Goal: Task Accomplishment & Management: Complete application form

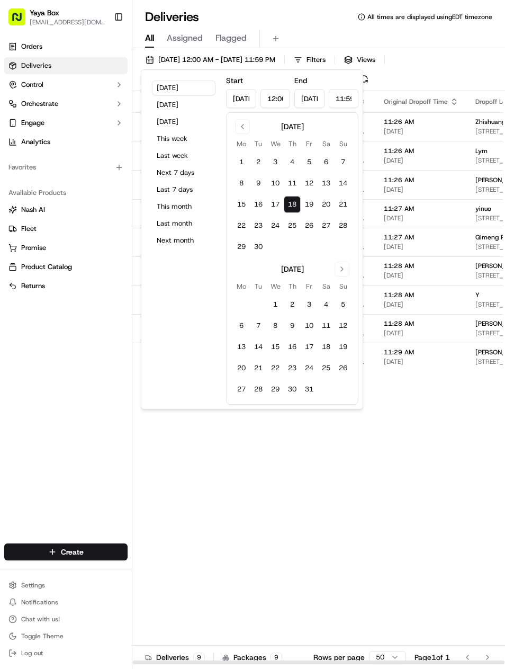
click at [201, 105] on button "Yesterday" at bounding box center [184, 104] width 64 height 15
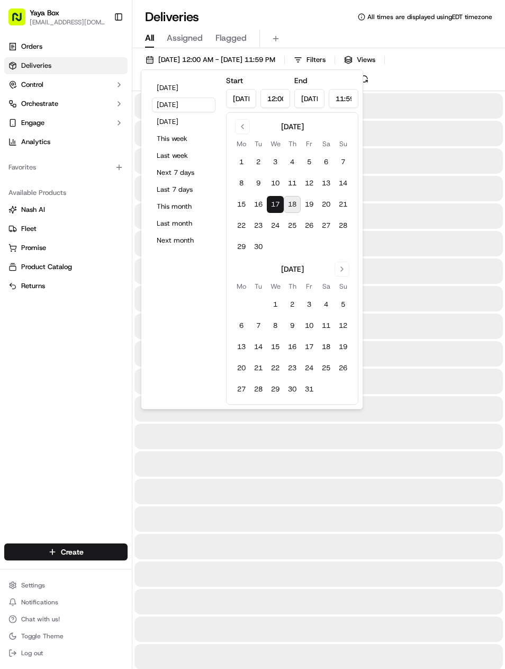
type input "Sep 17, 2025"
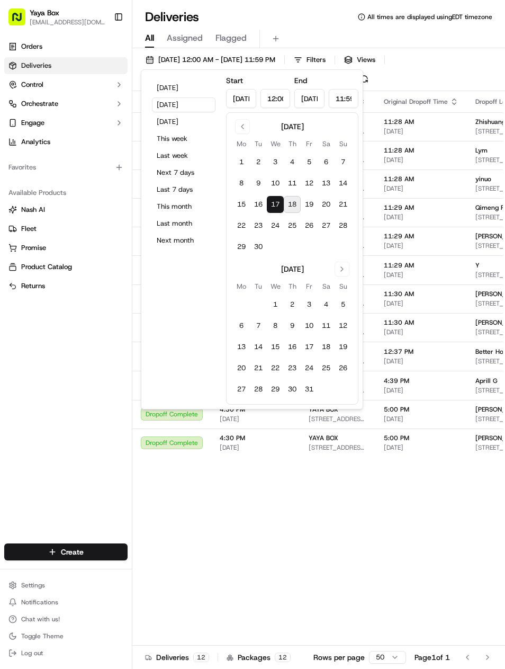
click at [104, 422] on div "Orders Deliveries Control Orchestrate Engage Analytics Favorites Available Prod…" at bounding box center [66, 284] width 132 height 501
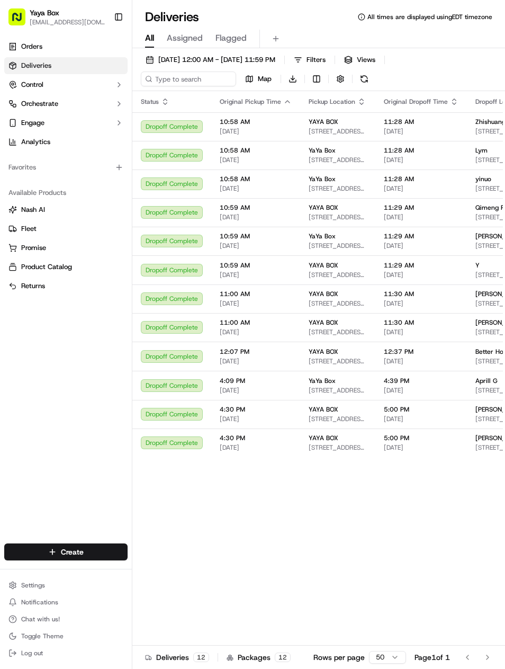
click at [484, 365] on span "[STREET_ADDRESS]" at bounding box center [506, 361] width 60 height 8
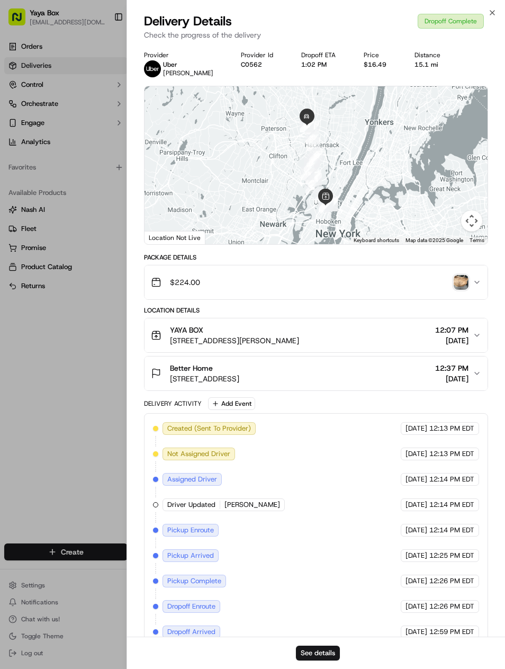
click at [334, 646] on button "See details" at bounding box center [318, 653] width 44 height 15
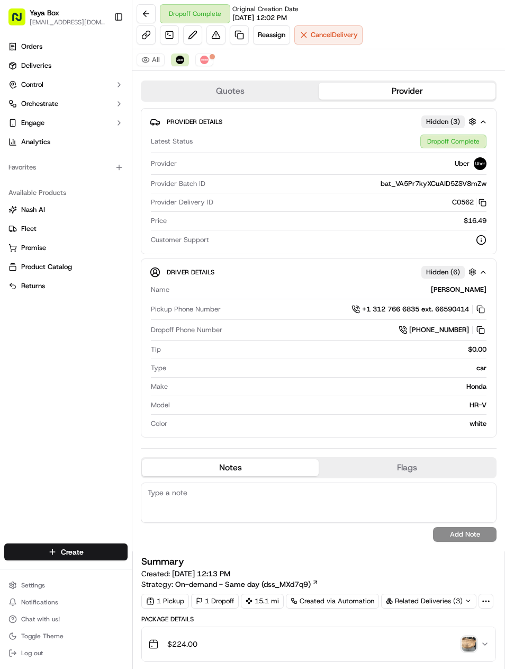
click at [248, 38] on link at bounding box center [239, 34] width 19 height 19
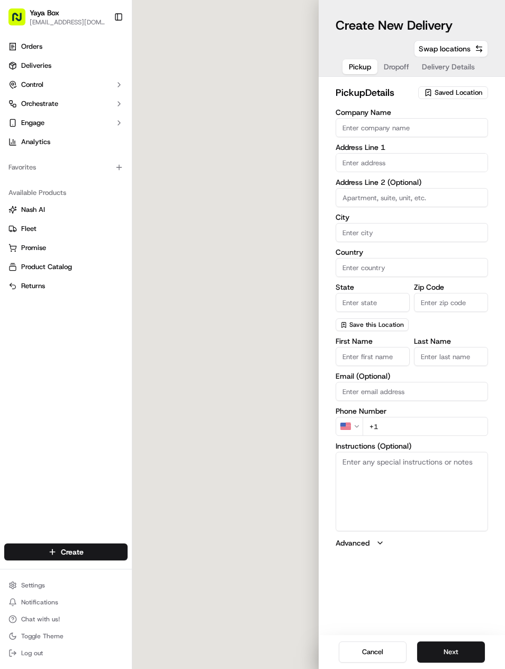
type input "YAYA BOX"
type input "Union City"
type input "US"
type input "NJ"
type input "07087"
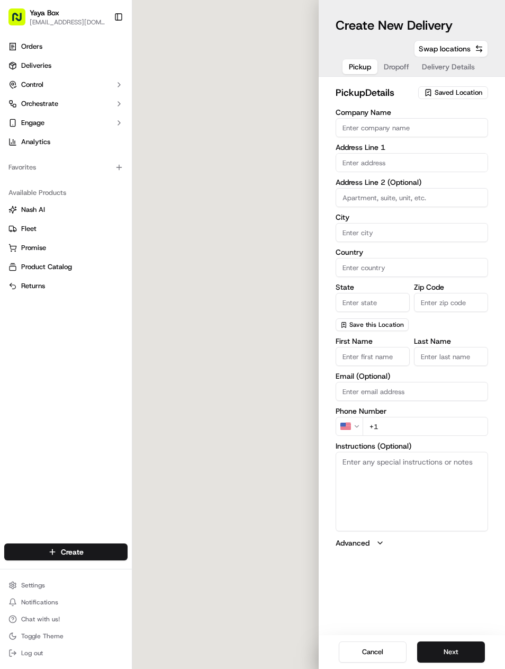
type input "+1 201 647 9902"
type textarea "N/A"
type input "2100 Kerrigan Ave"
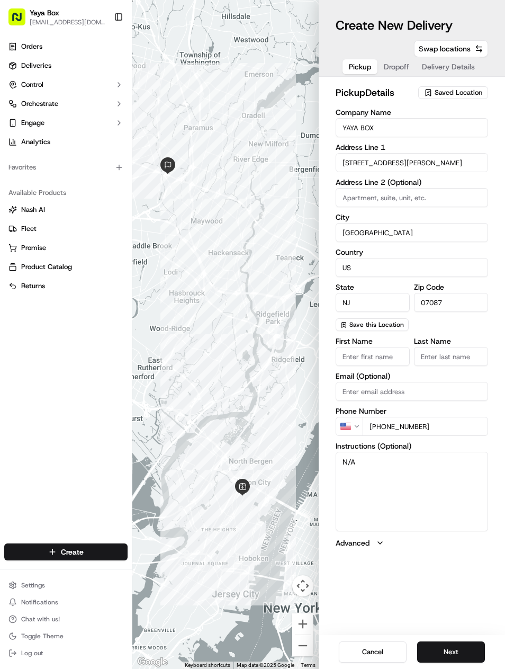
click at [458, 639] on div "Cancel Next" at bounding box center [412, 652] width 186 height 34
click at [457, 638] on div "Cancel Next" at bounding box center [412, 652] width 186 height 34
click at [452, 644] on button "Next" at bounding box center [451, 652] width 68 height 21
click at [455, 644] on button "Next" at bounding box center [451, 652] width 68 height 21
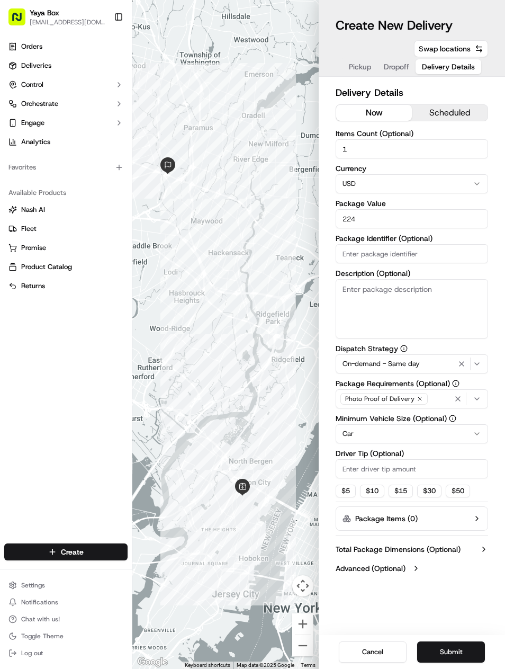
click at [468, 361] on icon "button" at bounding box center [462, 364] width 13 height 8
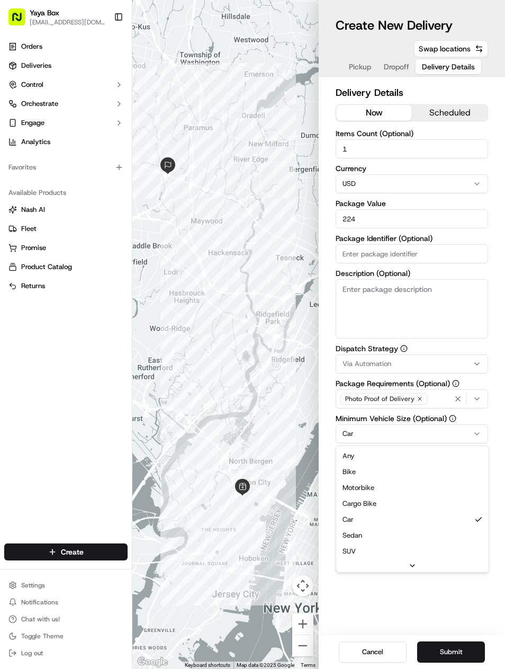
click at [431, 438] on html "Yaya Box yayaliciousjc@gmail.com Toggle Sidebar Orders Deliveries Control Orche…" at bounding box center [252, 334] width 505 height 669
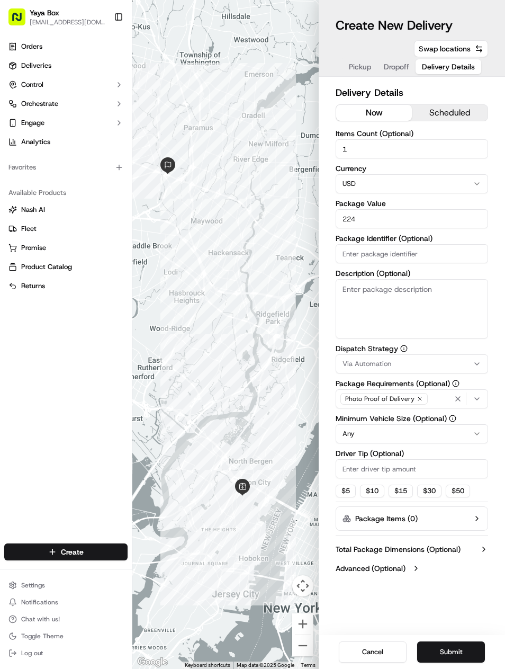
click at [440, 662] on button "Submit" at bounding box center [451, 652] width 68 height 21
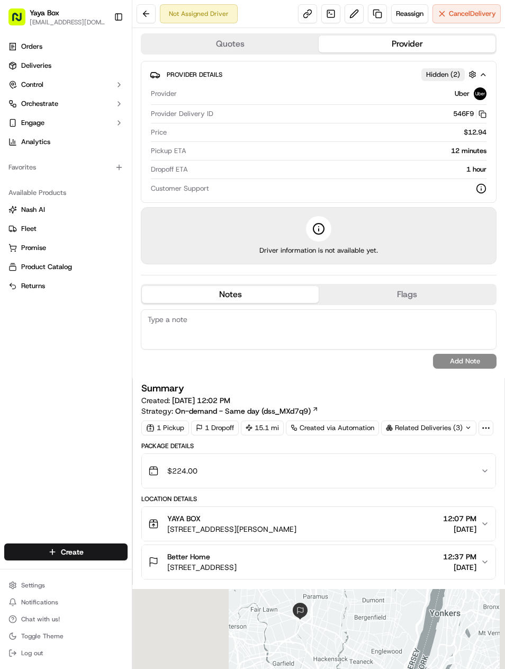
click at [81, 72] on link "Deliveries" at bounding box center [65, 65] width 123 height 17
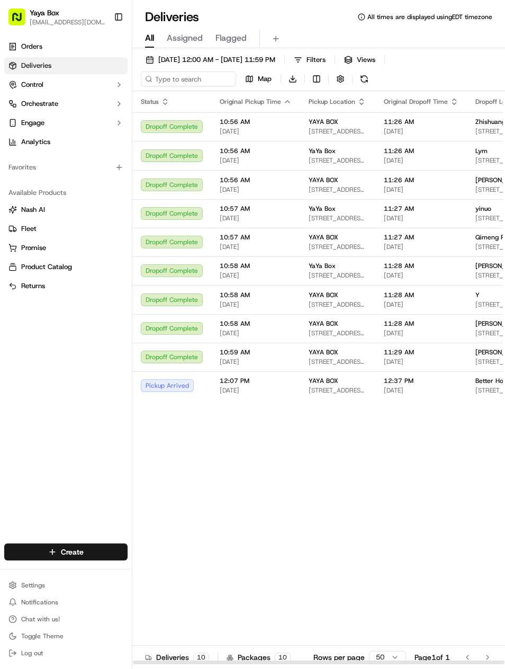
click at [476, 395] on span "[STREET_ADDRESS]" at bounding box center [506, 390] width 60 height 8
